Goal: Task Accomplishment & Management: Manage account settings

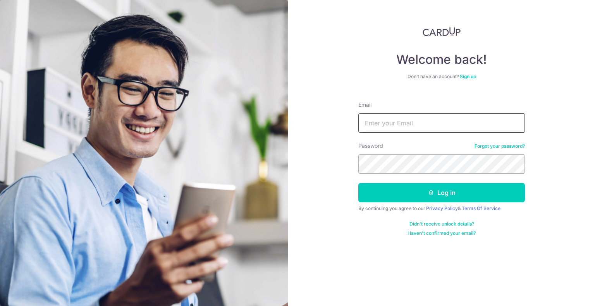
click at [417, 122] on input "Email" at bounding box center [441, 122] width 166 height 19
type input "[EMAIL_ADDRESS][DOMAIN_NAME]"
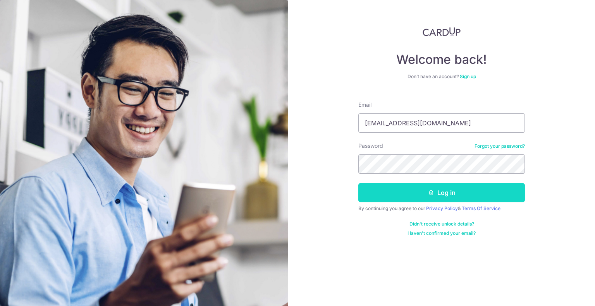
click at [444, 194] on button "Log in" at bounding box center [441, 192] width 166 height 19
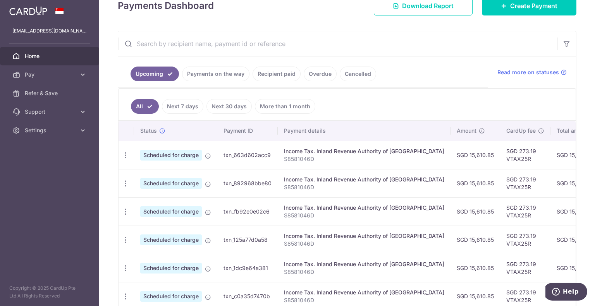
scroll to position [120, 0]
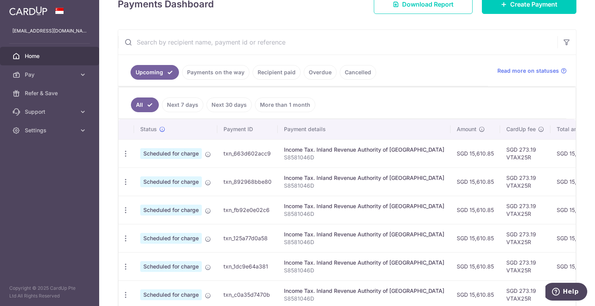
click at [412, 45] on input "text" at bounding box center [337, 42] width 439 height 25
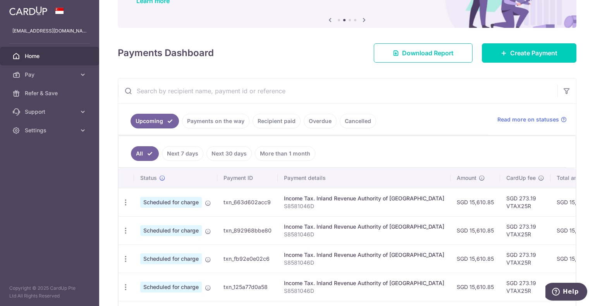
scroll to position [70, 0]
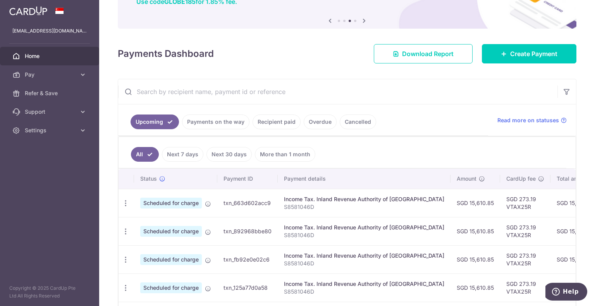
click at [222, 120] on link "Payments on the way" at bounding box center [215, 122] width 67 height 15
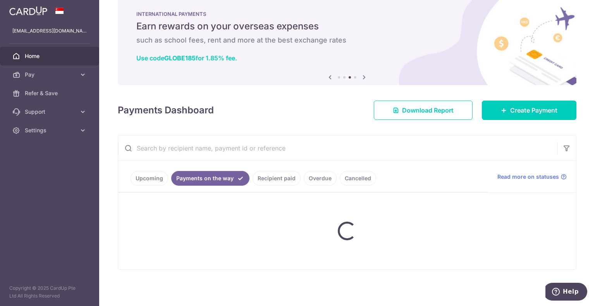
scroll to position [38, 0]
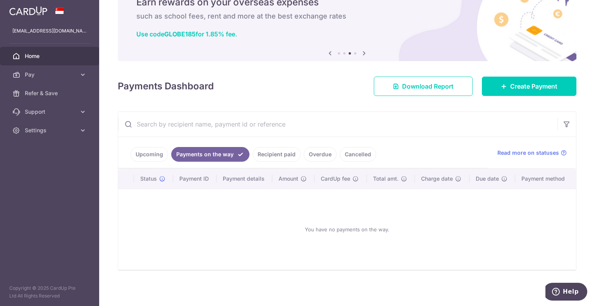
click at [273, 156] on link "Recipient paid" at bounding box center [276, 154] width 48 height 15
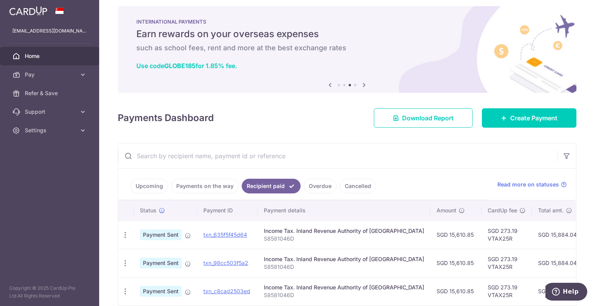
scroll to position [0, 0]
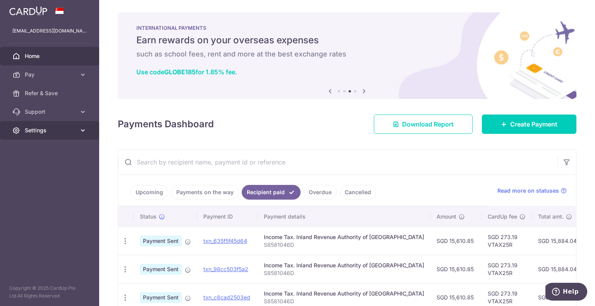
click at [57, 132] on span "Settings" at bounding box center [50, 131] width 51 height 8
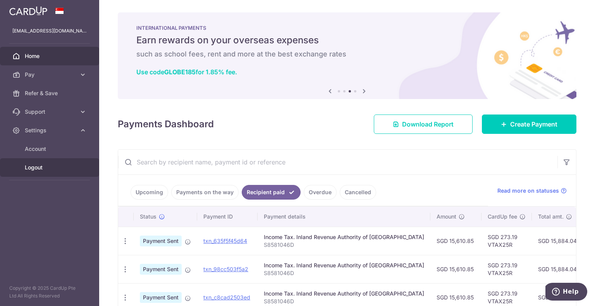
click at [33, 170] on span "Logout" at bounding box center [50, 168] width 51 height 8
